Goal: Information Seeking & Learning: Learn about a topic

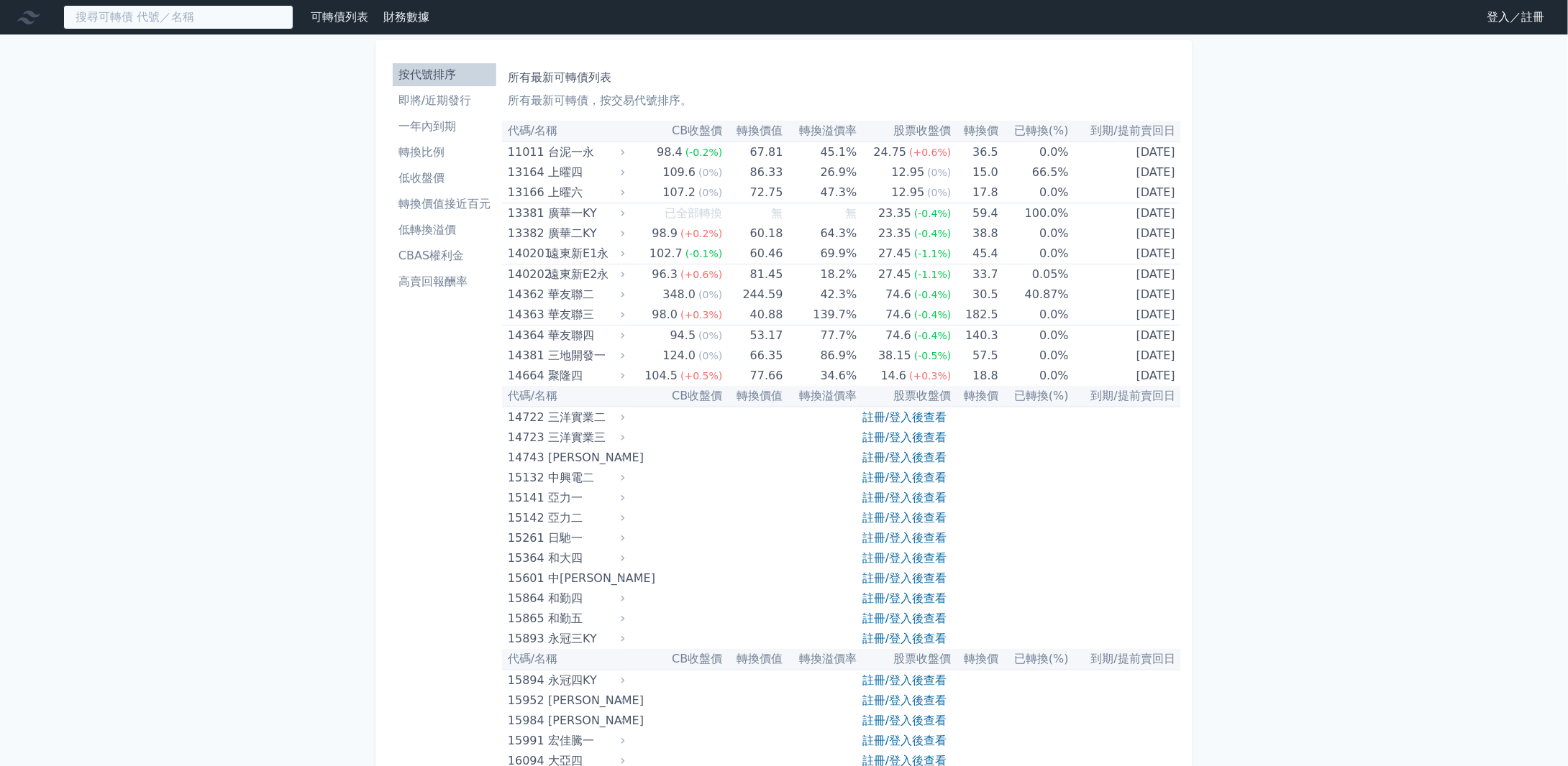
click at [148, 20] on input at bounding box center [178, 17] width 230 height 24
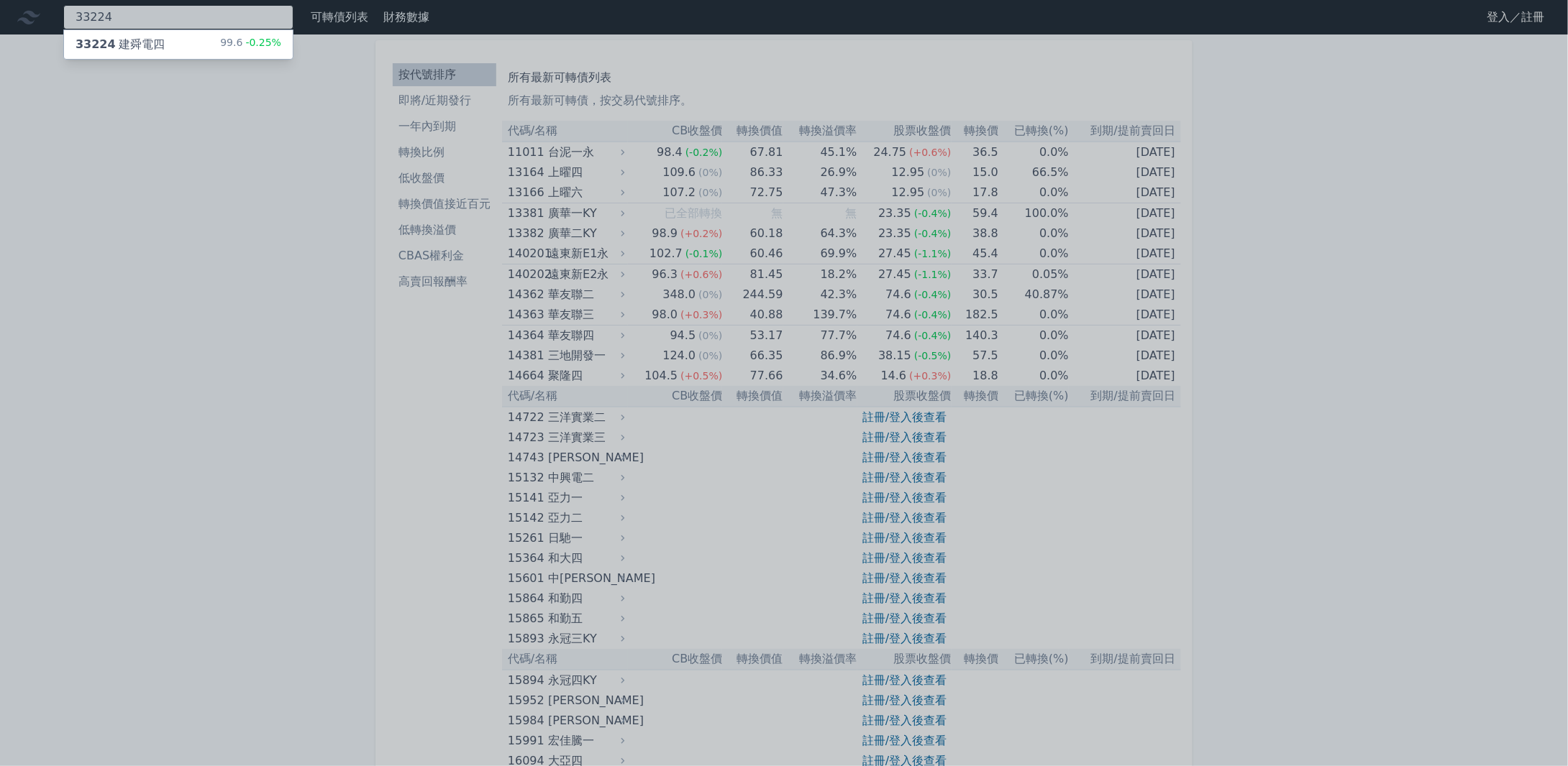
type input "33224"
click at [148, 53] on div "33224 建舜電四 99.6 -0.25%" at bounding box center [178, 45] width 228 height 29
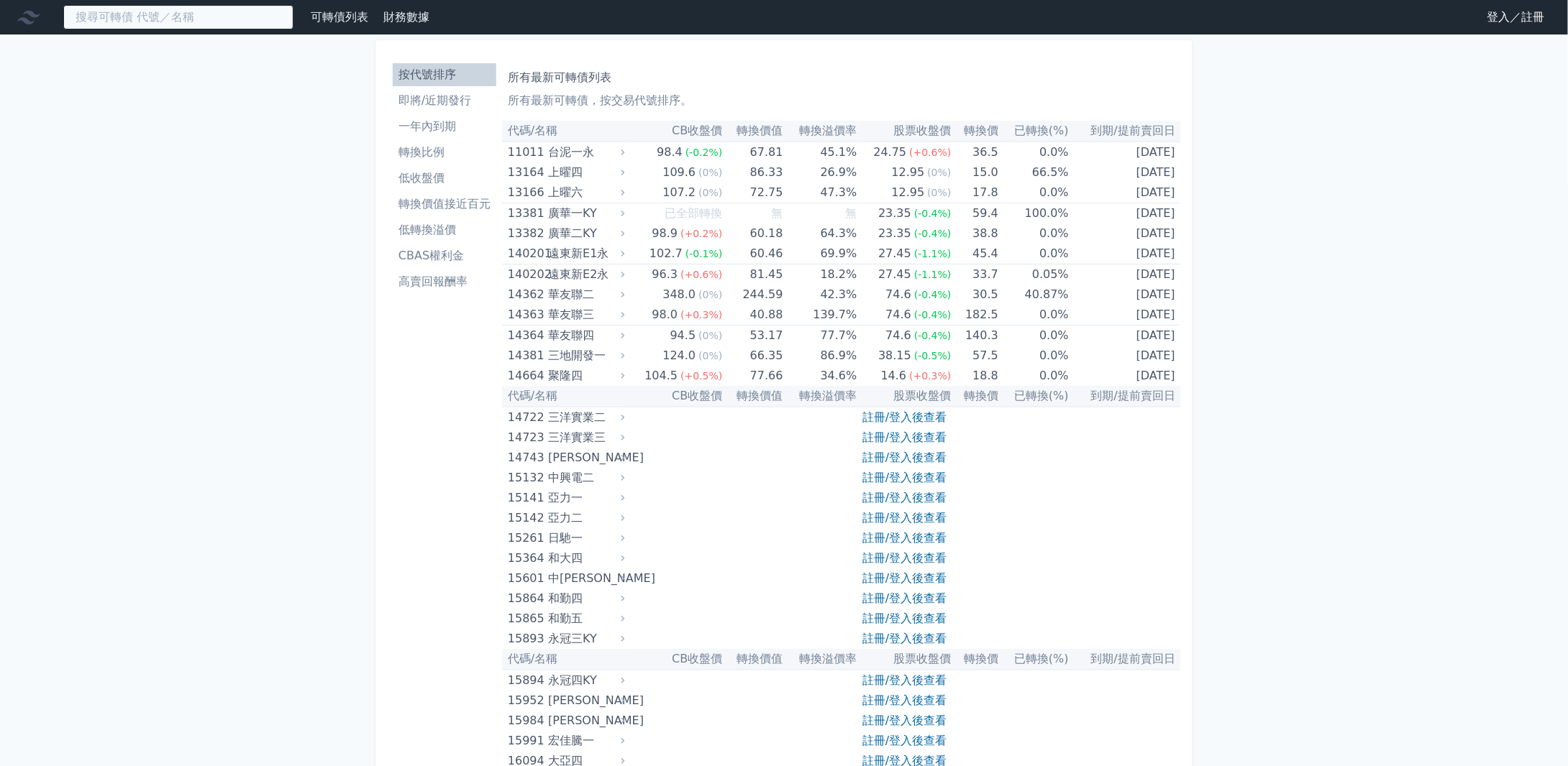
click at [213, 23] on input at bounding box center [178, 17] width 230 height 24
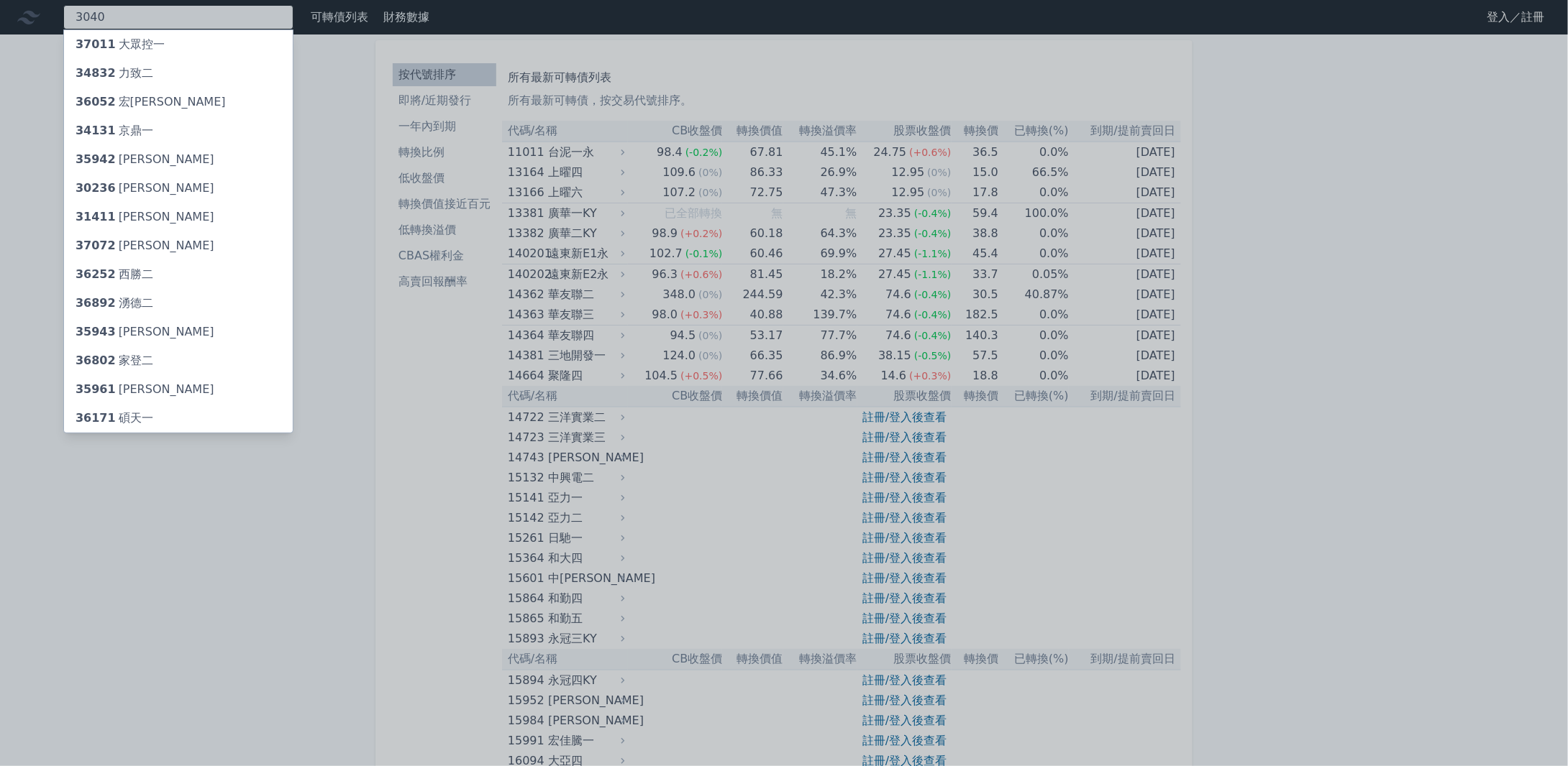
type input "3040"
click at [61, 37] on div at bounding box center [784, 383] width 1568 height 766
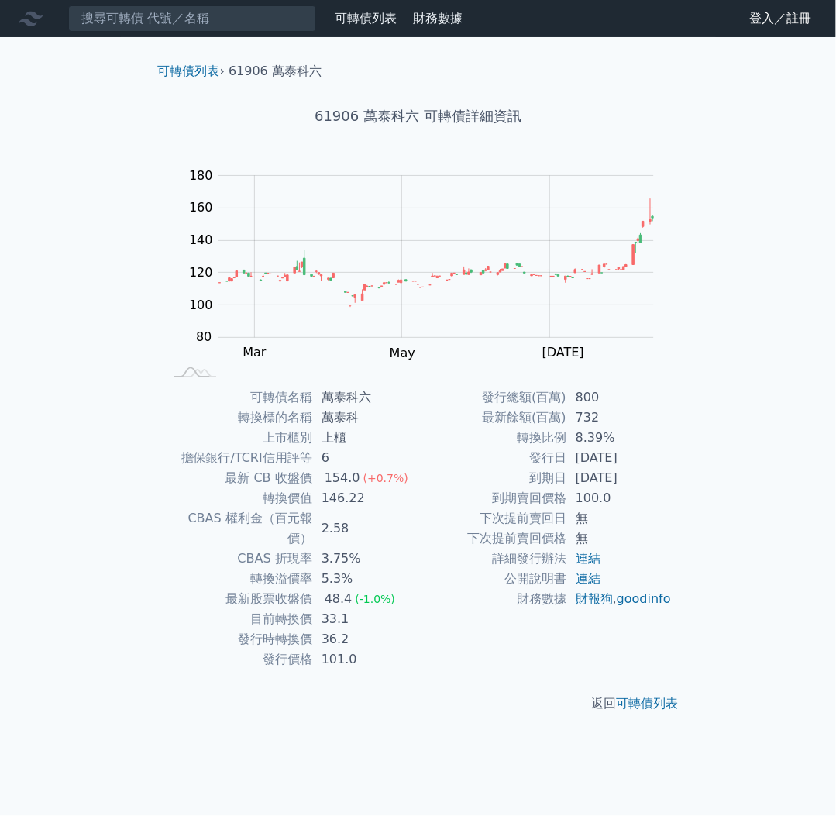
click at [664, 481] on td "[DATE]" at bounding box center [620, 478] width 106 height 20
drag, startPoint x: 653, startPoint y: 474, endPoint x: 585, endPoint y: 412, distance: 92.1
click at [584, 465] on tbody "發行總額(百萬) 800 最新餘額(百萬) 732 轉換比例 8.39% 發行日 [DATE] 到期日 [DATE] 到期賣回價格 100.0 下次提前賣回日…" at bounding box center [546, 499] width 254 height 222
drag, startPoint x: 708, startPoint y: 460, endPoint x: 674, endPoint y: 472, distance: 35.6
click at [708, 460] on div "可轉債列表 › 61906 萬泰科六 61906 萬泰科六 可轉債詳細資訊 Zoom Out 100 40 60 80 100 120 140 160 180…" at bounding box center [418, 387] width 595 height 701
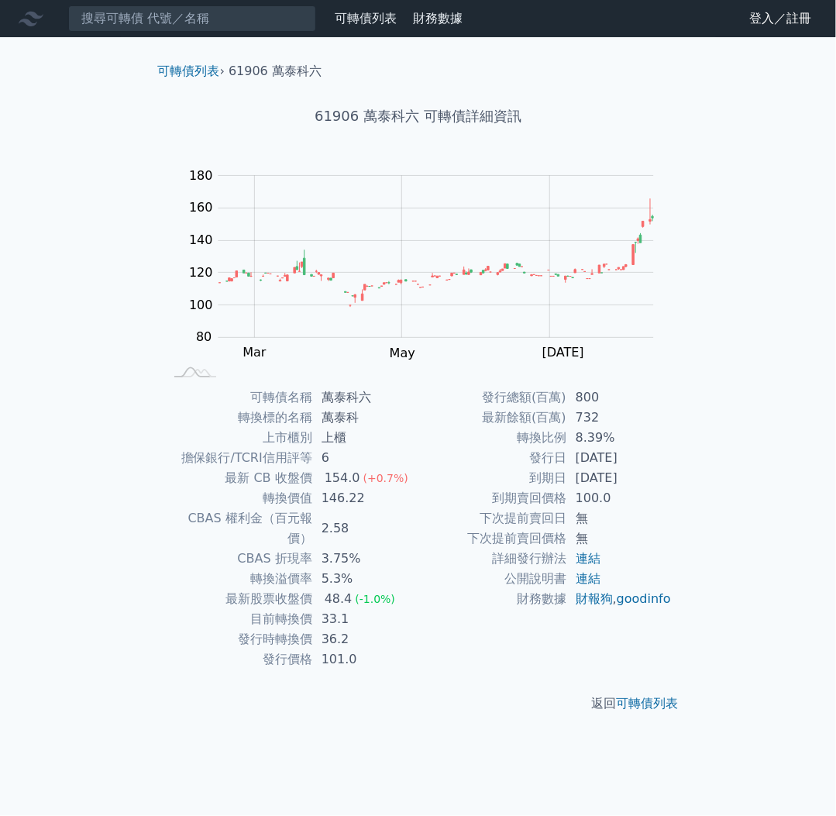
click at [645, 484] on td "[DATE]" at bounding box center [620, 478] width 106 height 20
drag, startPoint x: 649, startPoint y: 479, endPoint x: 580, endPoint y: 480, distance: 68.2
click at [580, 480] on td "[DATE]" at bounding box center [620, 478] width 106 height 20
click at [622, 478] on td "[DATE]" at bounding box center [620, 478] width 106 height 20
click at [687, 469] on div "可轉債名稱 萬泰科六 轉換標的名稱 萬泰科 上市櫃別 上櫃 擔保銀行/TCRI信用評等 6 最新 CB 收盤價 154.0 (+0.7%) 轉換價值 146.…" at bounding box center [419, 529] width 546 height 282
